Goal: Information Seeking & Learning: Learn about a topic

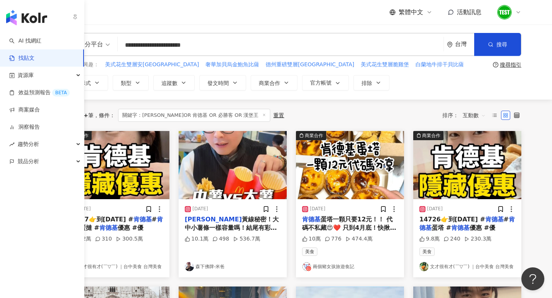
click at [19, 18] on img "button" at bounding box center [26, 17] width 41 height 15
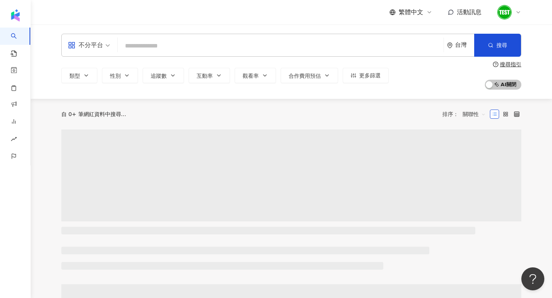
click at [84, 57] on div "不分平台 台灣 搜尋 類型 性別 追蹤數 互動率 觀看率 合作費用預估 更多篩選 搜尋指引 AI 開啟 AI 關閉" at bounding box center [291, 62] width 491 height 56
click at [84, 48] on div "不分平台" at bounding box center [85, 45] width 35 height 12
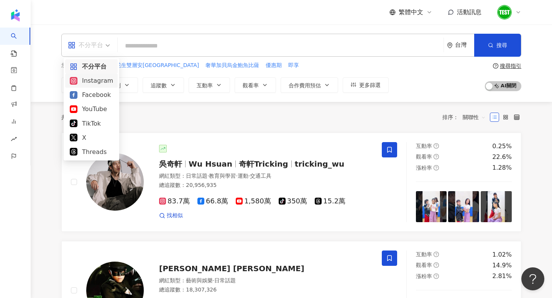
click at [94, 77] on div "Instagram" at bounding box center [91, 81] width 43 height 10
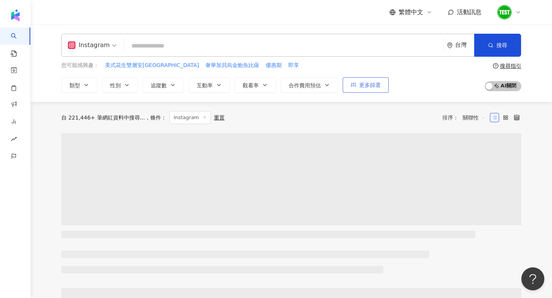
click at [351, 85] on icon "button" at bounding box center [353, 84] width 5 height 5
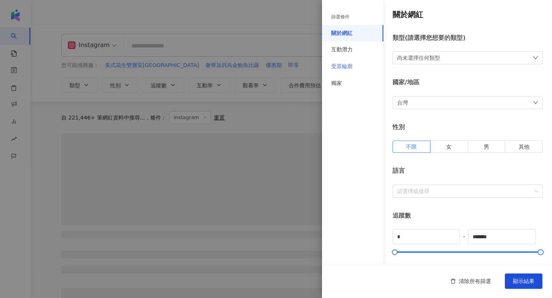
click at [349, 71] on div "受眾輪廓" at bounding box center [352, 66] width 61 height 17
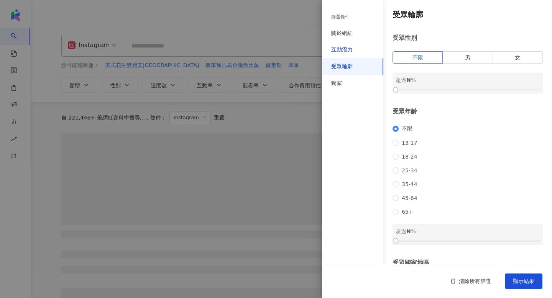
click at [340, 51] on div "互動潛力" at bounding box center [341, 50] width 21 height 8
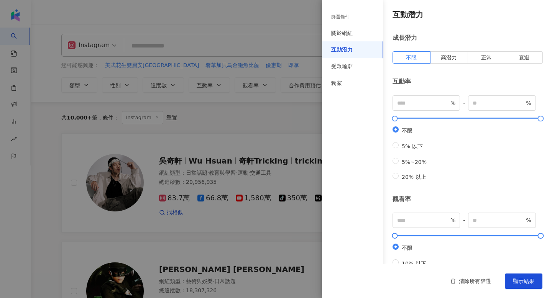
scroll to position [226, 0]
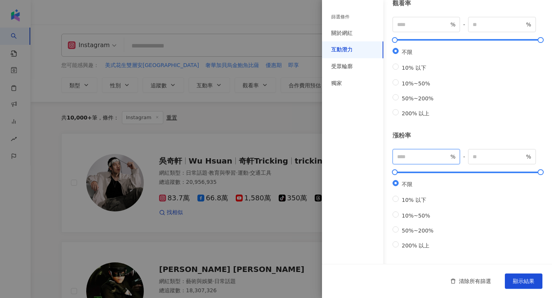
click at [417, 153] on input "number" at bounding box center [423, 157] width 52 height 8
type input "**"
click at [533, 283] on span "顯示結果" at bounding box center [523, 281] width 21 height 6
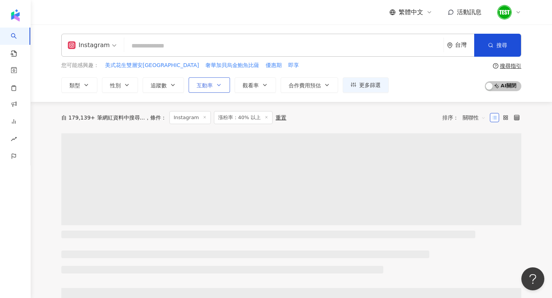
click at [216, 87] on icon "button" at bounding box center [219, 85] width 6 height 6
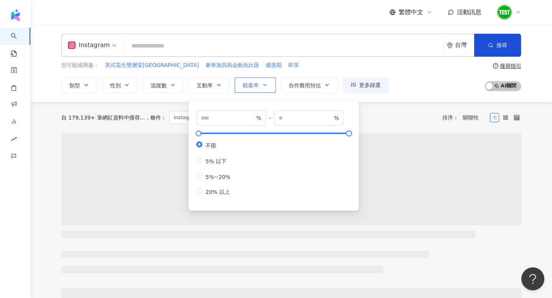
click at [264, 86] on icon "button" at bounding box center [265, 85] width 6 height 6
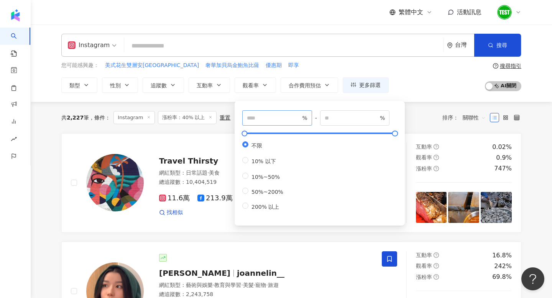
click at [275, 113] on span "%" at bounding box center [277, 117] width 70 height 15
type input "***"
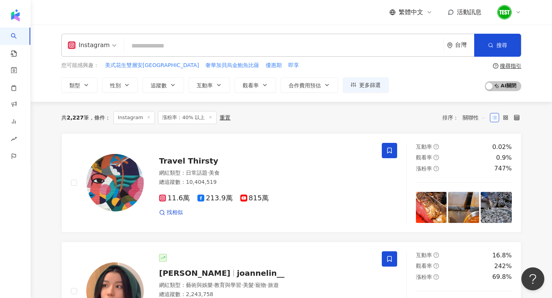
click at [416, 91] on div "您可能感興趣： 美式花生雙層安格斯牛堡 奢華加貝烏金鮑魚比薩 優惠期 即享 類型 性別 追蹤數 互動率 觀看率 合作費用預估 更多篩選 篩選條件 關於網紅 互…" at bounding box center [291, 76] width 460 height 31
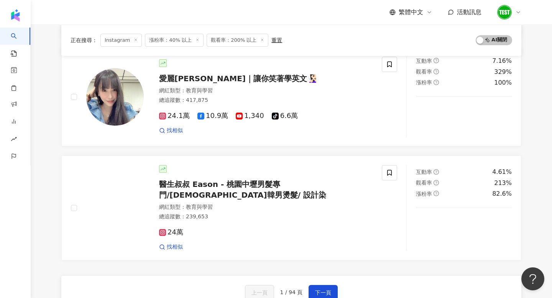
scroll to position [1177, 0]
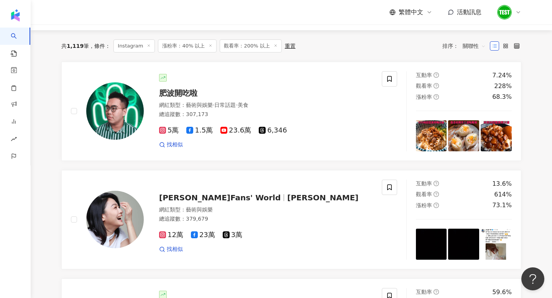
scroll to position [0, 0]
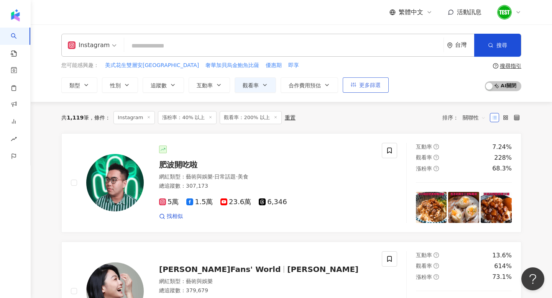
click at [371, 85] on span "更多篩選" at bounding box center [369, 85] width 21 height 6
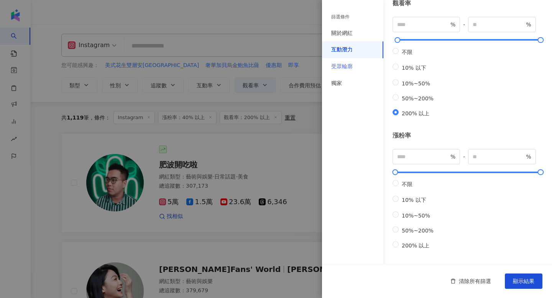
click at [364, 71] on div "受眾輪廓" at bounding box center [352, 66] width 61 height 17
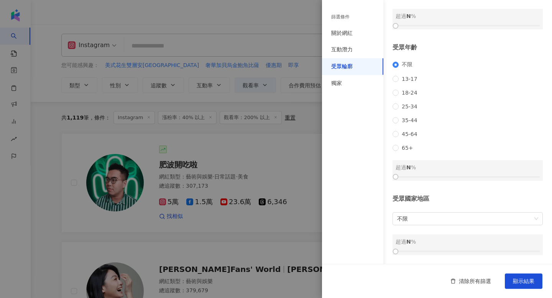
click at [236, 216] on div at bounding box center [276, 149] width 552 height 298
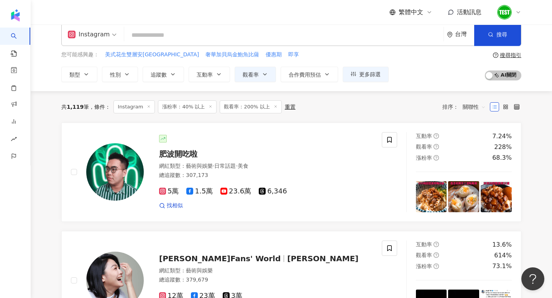
scroll to position [12, 0]
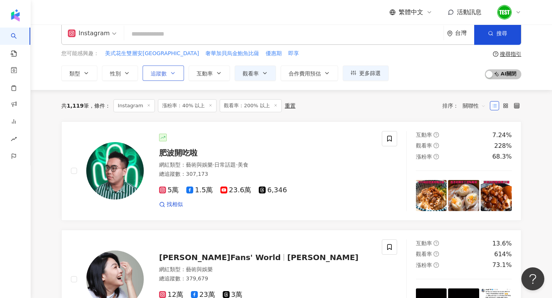
click at [162, 77] on button "追蹤數" at bounding box center [163, 73] width 41 height 15
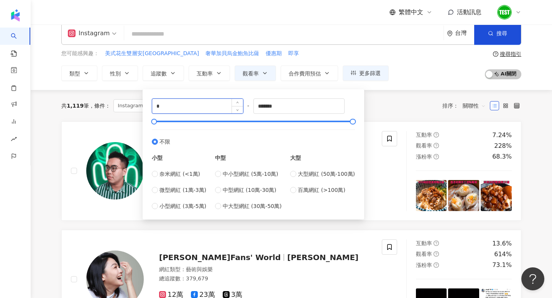
click at [213, 110] on input "*" at bounding box center [197, 106] width 91 height 15
type input "******"
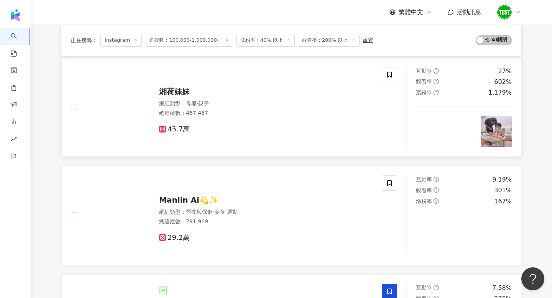
scroll to position [26, 0]
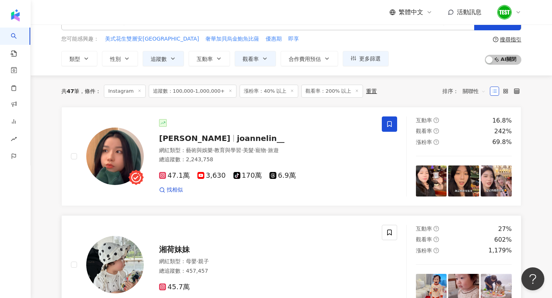
click at [117, 243] on img at bounding box center [115, 265] width 58 height 58
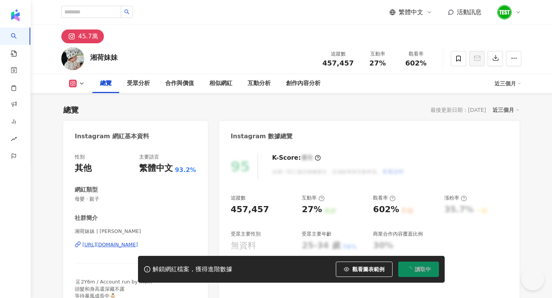
click at [120, 243] on div "https://www.instagram.com/xianghe_meimei/" at bounding box center [110, 245] width 56 height 7
